Goal: Information Seeking & Learning: Learn about a topic

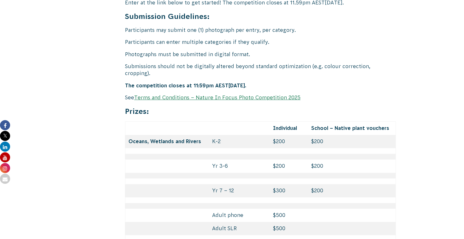
scroll to position [2658, 0]
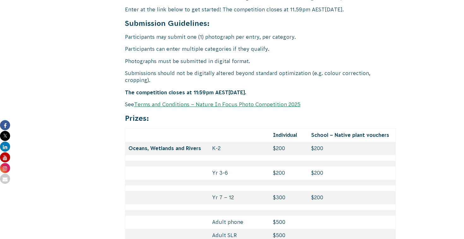
click at [273, 102] on link "Terms and Conditions – Nature In Focus Photo Competition 2025" at bounding box center [217, 105] width 166 height 6
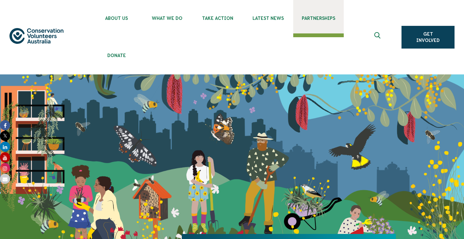
click at [309, 18] on span "Partnerships" at bounding box center [318, 18] width 51 height 5
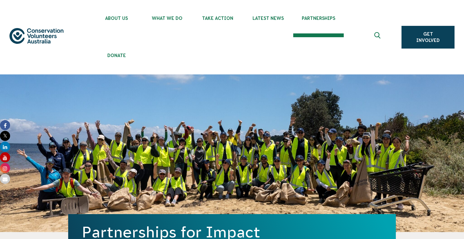
click at [385, 38] on button at bounding box center [378, 37] width 15 height 15
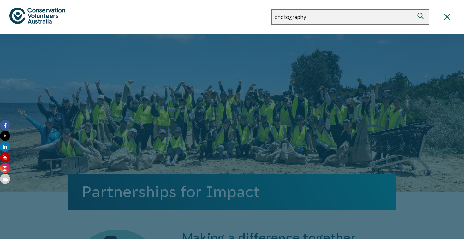
type input "photography"
click at [414, 9] on button "Search" at bounding box center [421, 16] width 15 height 15
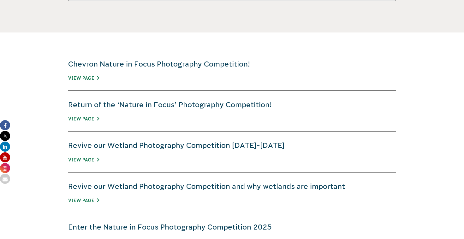
scroll to position [230, 0]
click at [191, 103] on link "Return of the ‘Nature in Focus’ Photography Competition!" at bounding box center [170, 104] width 204 height 8
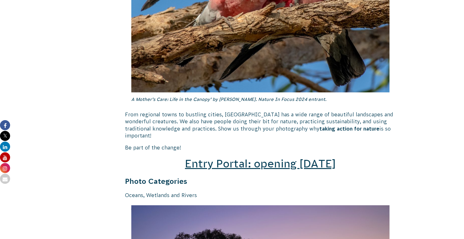
scroll to position [859, 0]
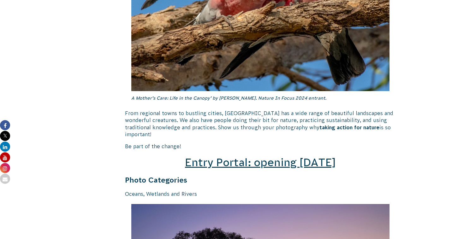
click at [306, 158] on span "Entry Portal: opening [DATE]" at bounding box center [260, 163] width 151 height 12
